Goal: Information Seeking & Learning: Check status

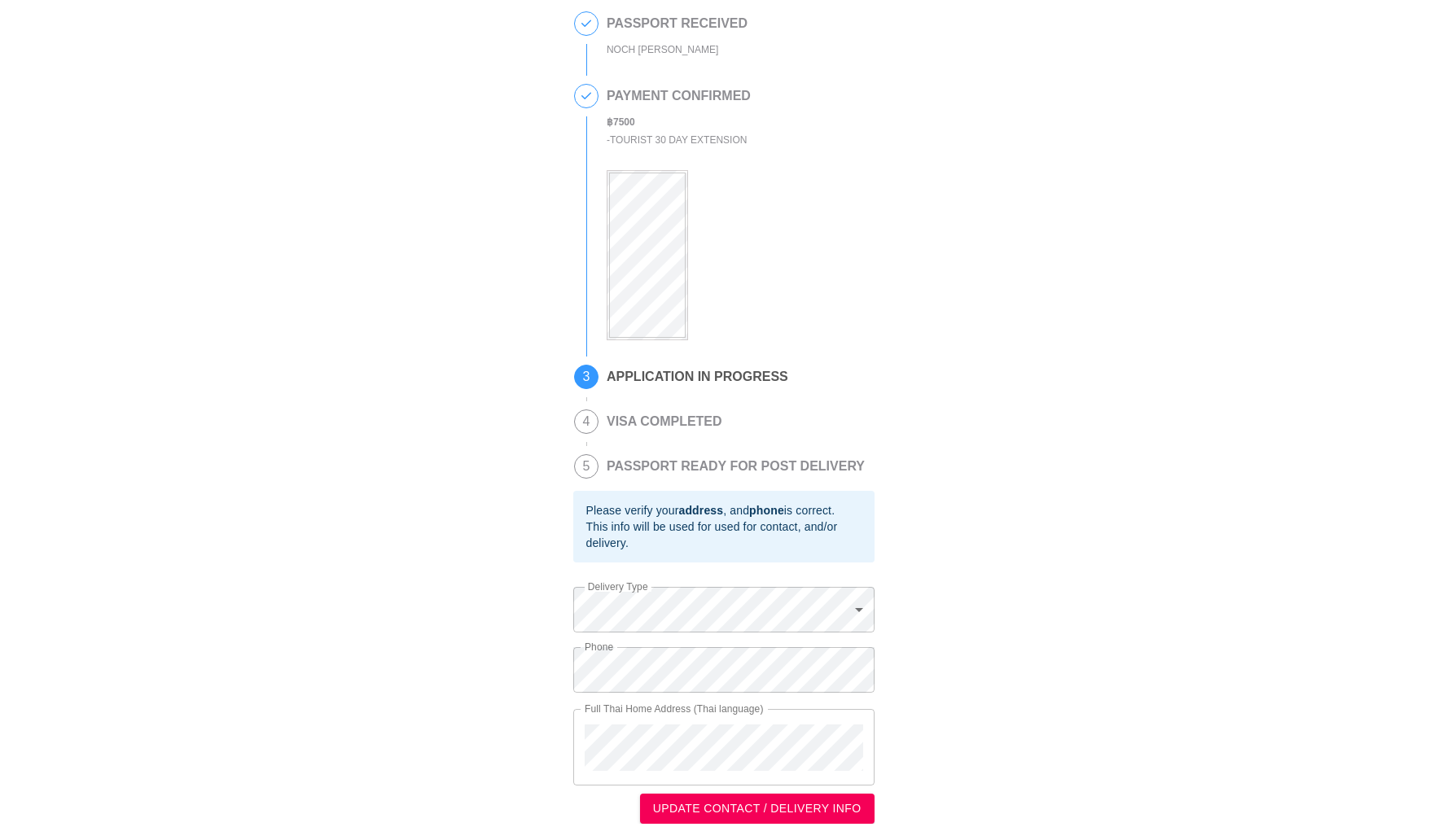
scroll to position [61, 0]
click at [544, 730] on div "This is a secure link , and your information is safe . 1 PASSPORT RECEIVED NOCH…" at bounding box center [724, 392] width 1415 height 864
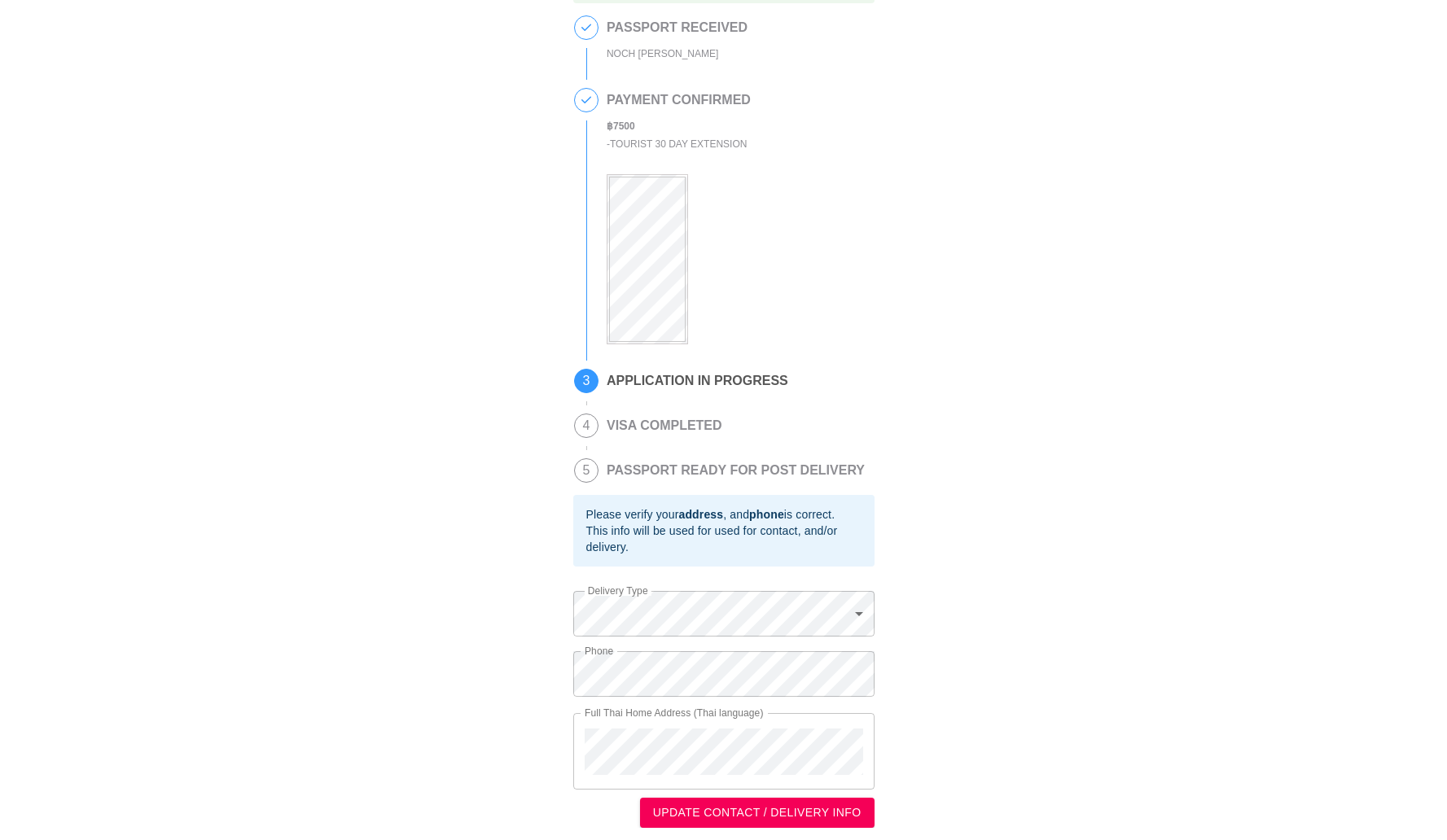
scroll to position [61, 0]
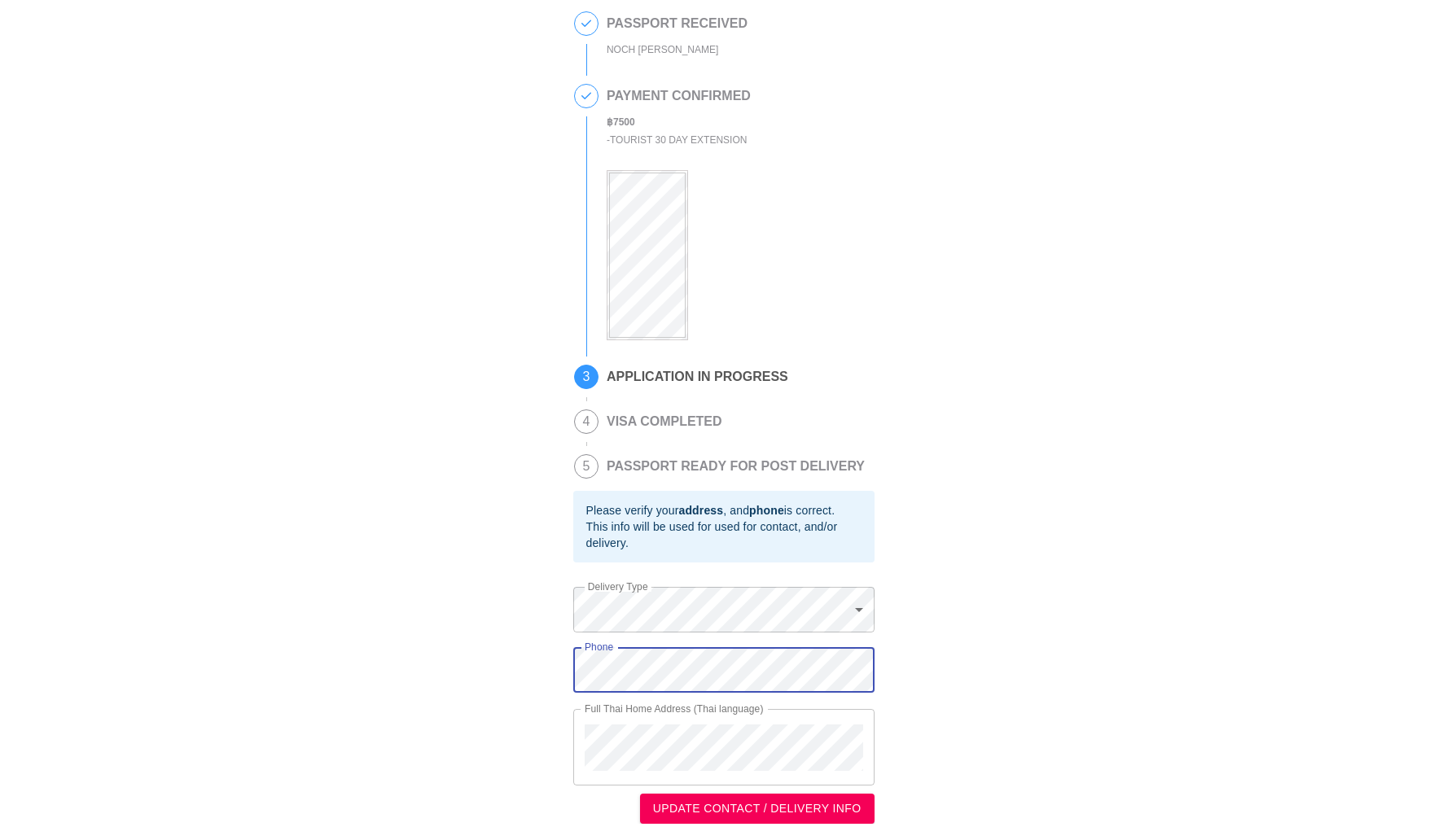
click at [557, 670] on div "This is a secure link , and your information is safe . 1 PASSPORT RECEIVED NOCH…" at bounding box center [724, 392] width 1415 height 864
